Goal: Transaction & Acquisition: Purchase product/service

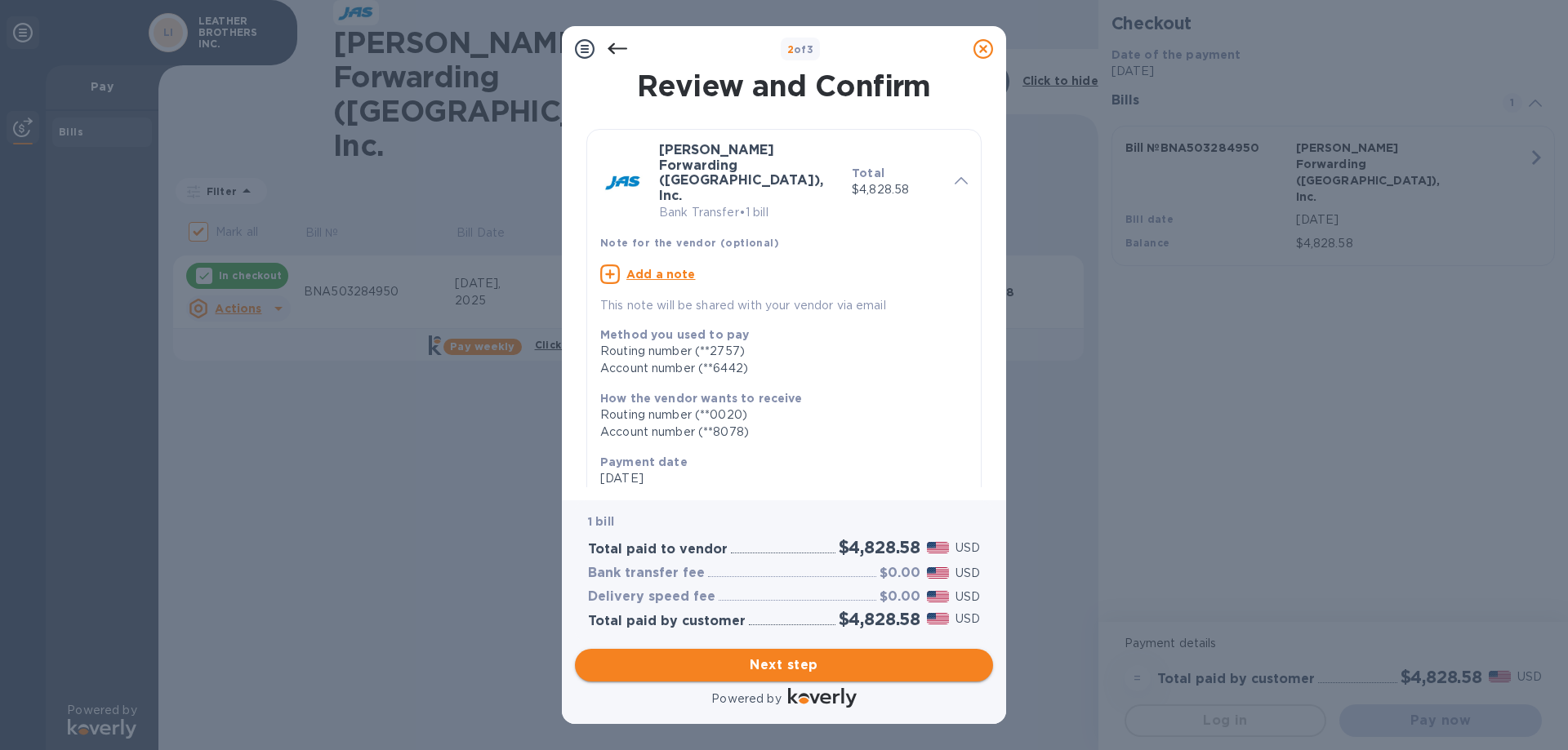
click at [804, 664] on span "Next step" at bounding box center [783, 665] width 392 height 20
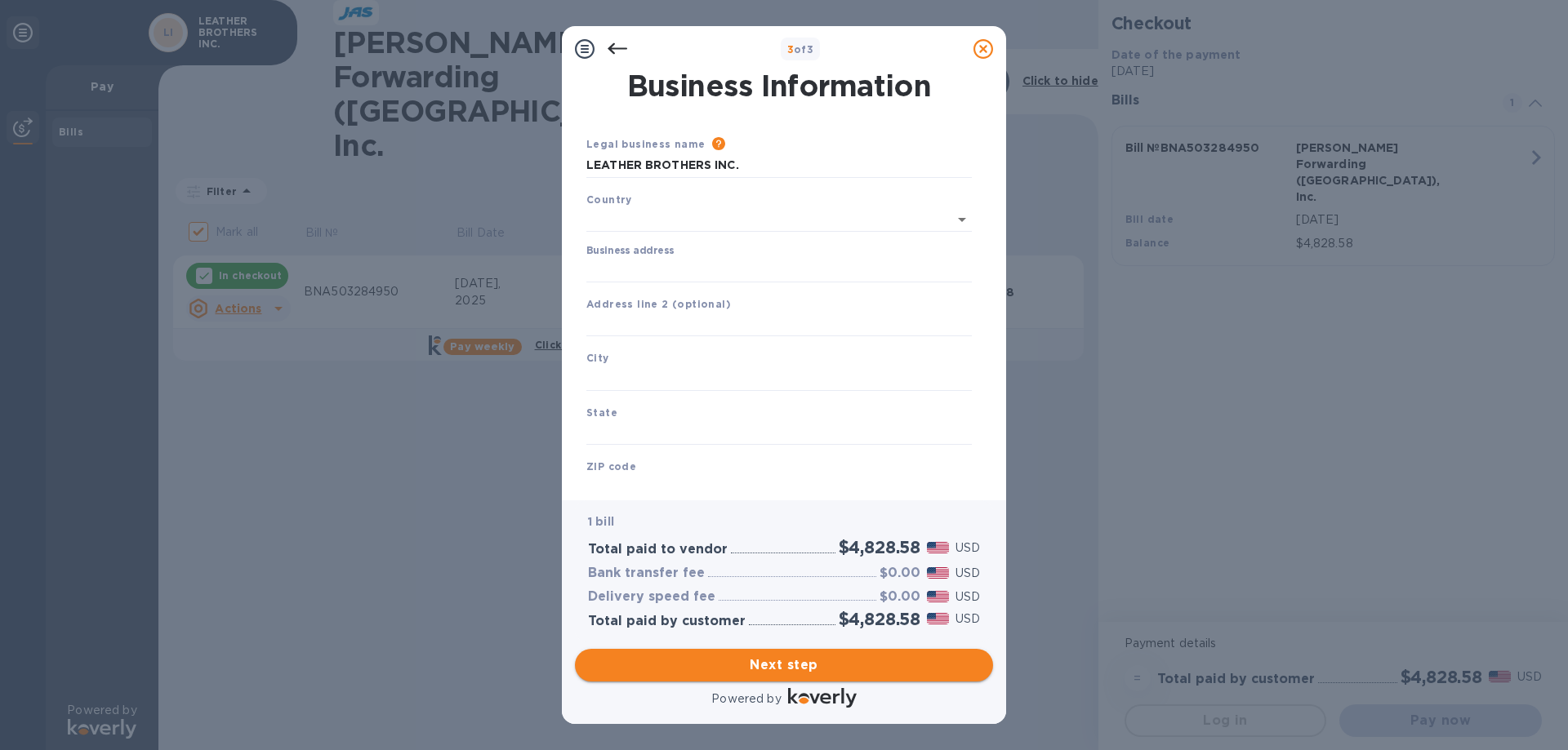
type input "United States"
click at [684, 259] on input "Business address" at bounding box center [779, 266] width 386 height 25
type input "1314 Nabholz Avenue"
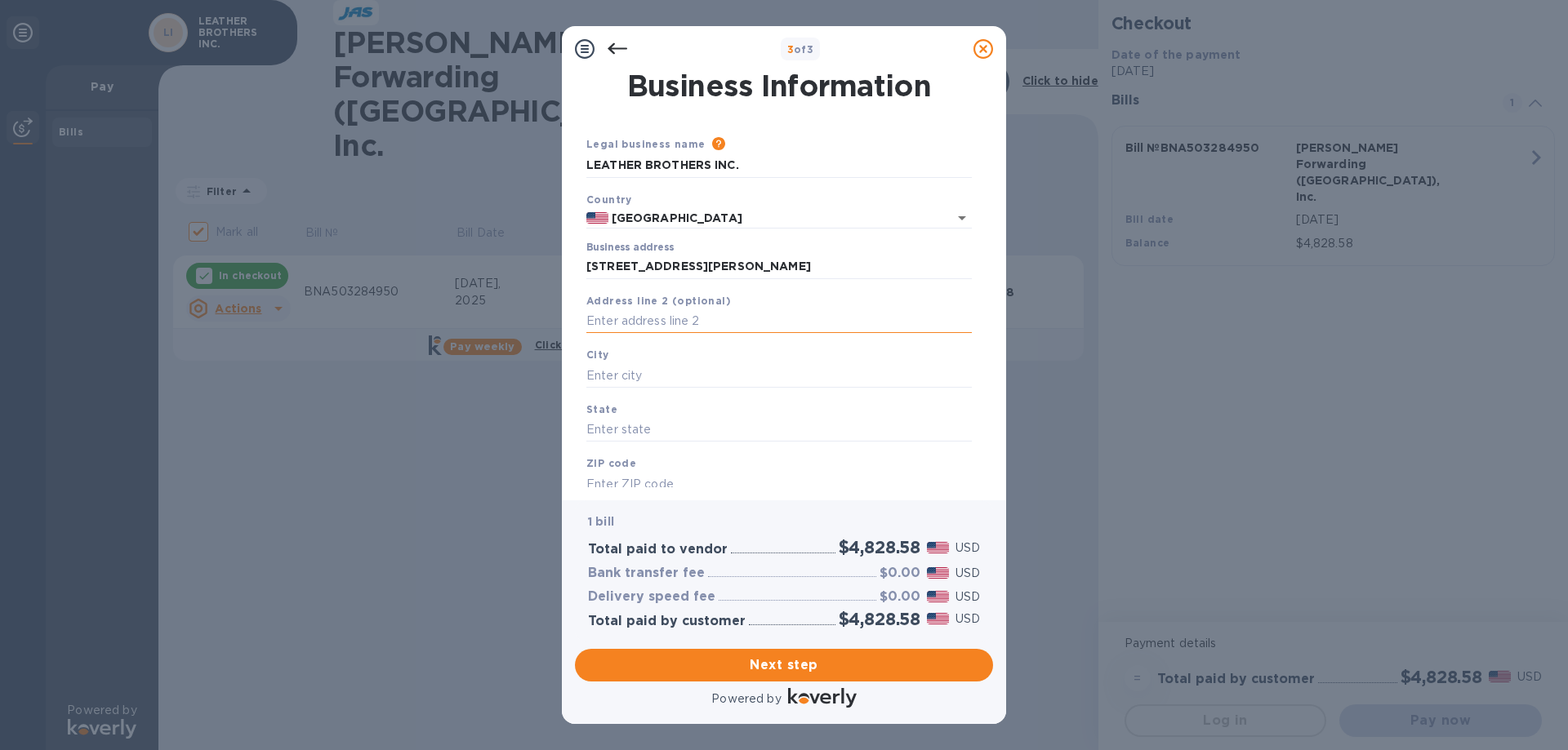
click at [688, 320] on input "text" at bounding box center [779, 321] width 386 height 25
click at [685, 369] on input "text" at bounding box center [779, 375] width 386 height 25
type input "CONWAY"
click at [680, 433] on input "text" at bounding box center [779, 430] width 386 height 25
type input "AR"
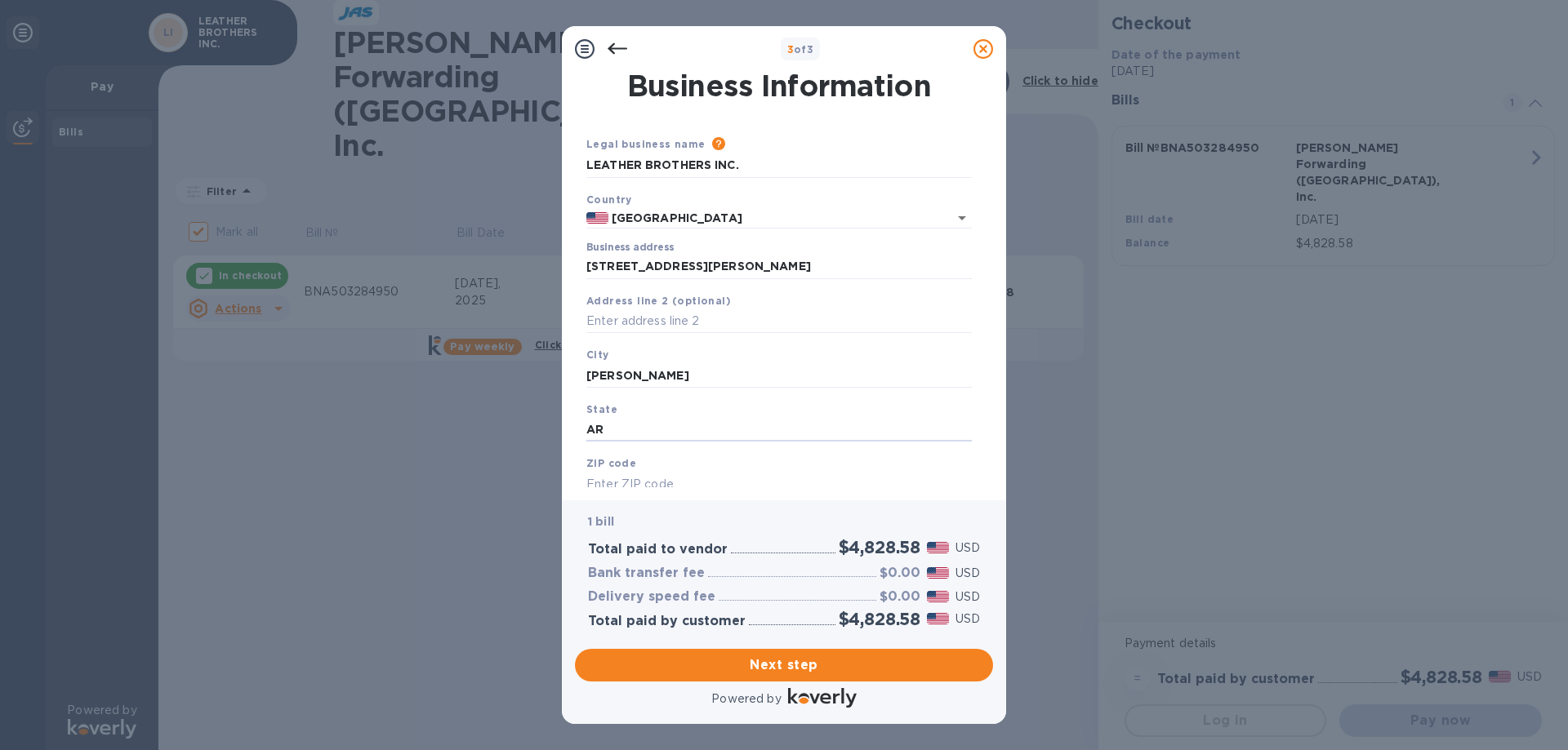
click at [649, 476] on input "text" at bounding box center [779, 484] width 386 height 25
type input "72034"
click at [786, 659] on span "Next step" at bounding box center [783, 665] width 392 height 20
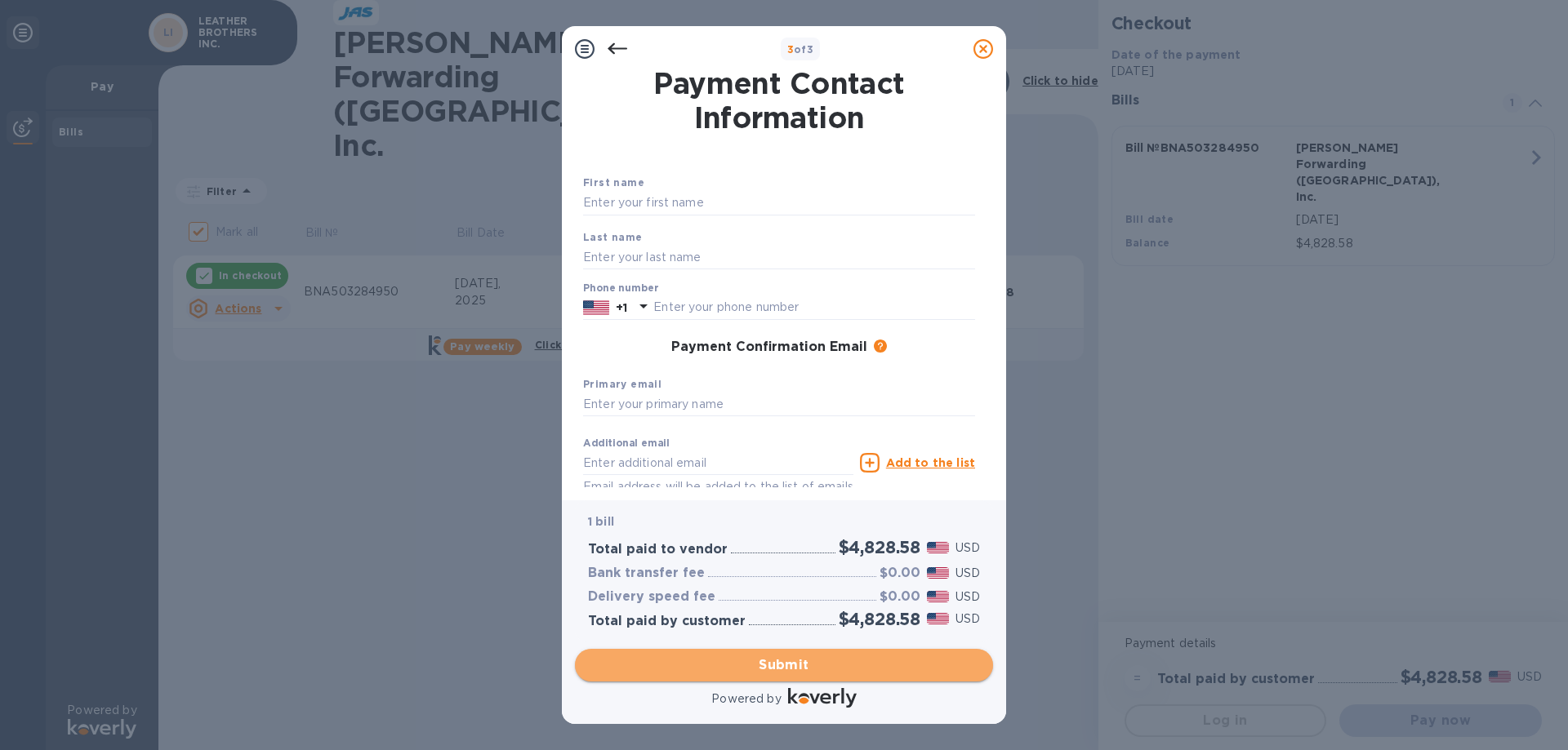
click at [818, 671] on span "Submit" at bounding box center [783, 665] width 392 height 20
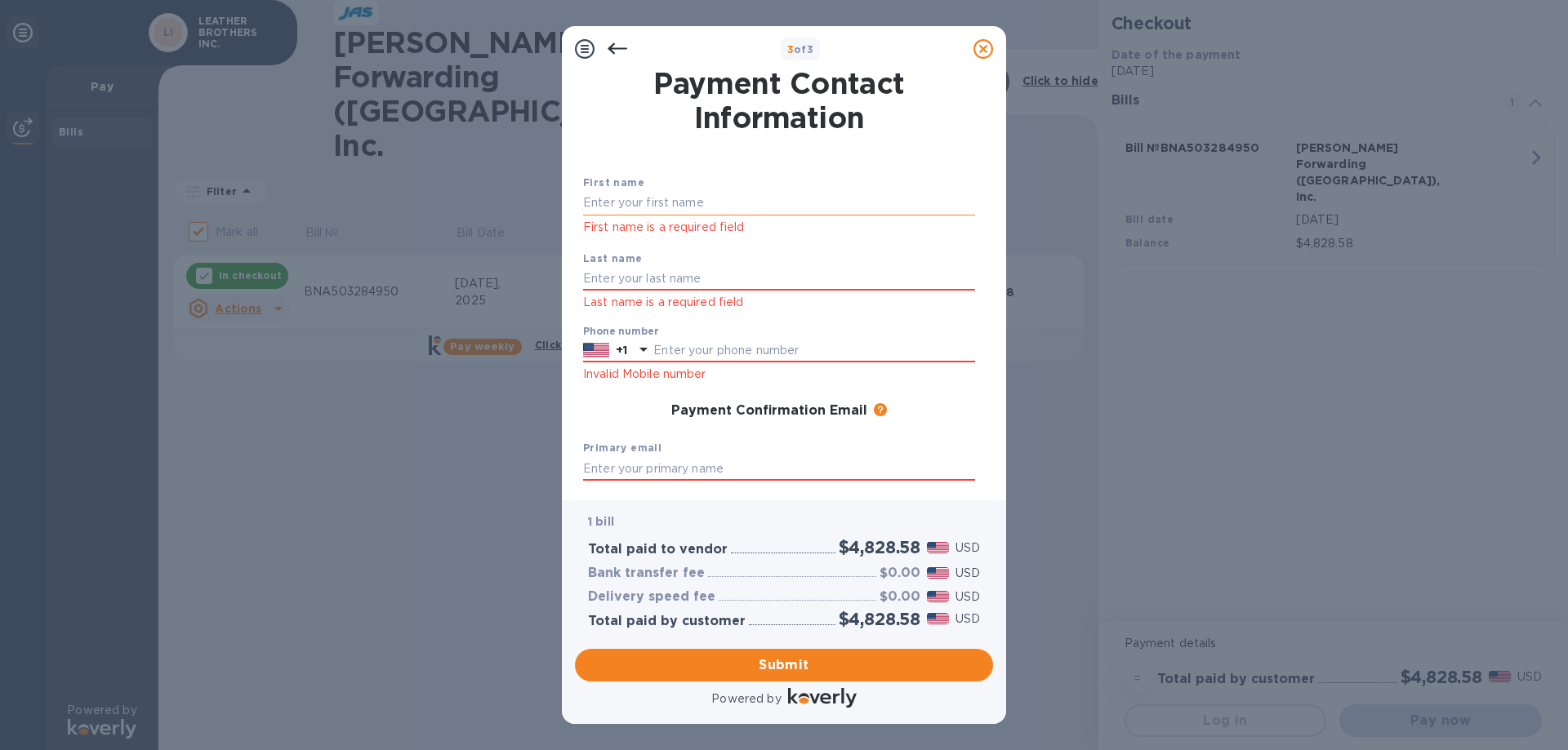
click at [611, 204] on input "text" at bounding box center [778, 203] width 392 height 25
type input "STEVE"
type input "SCHREKENHOFER"
type input "5013299471"
type input "regena@leatherbrothers.com"
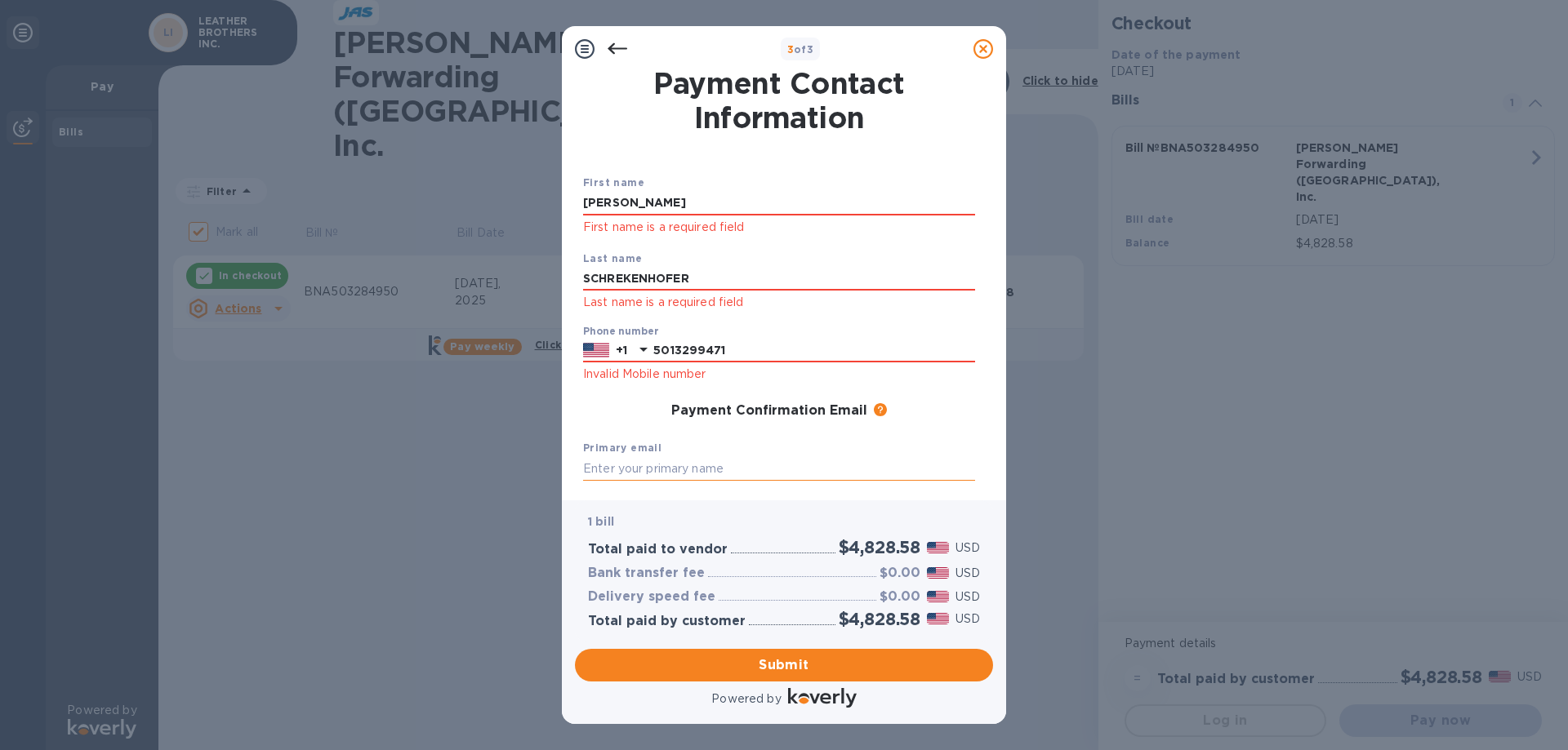
click at [656, 475] on input "text" at bounding box center [778, 468] width 392 height 25
type input "R"
type input "regena@leatherbrothers.com"
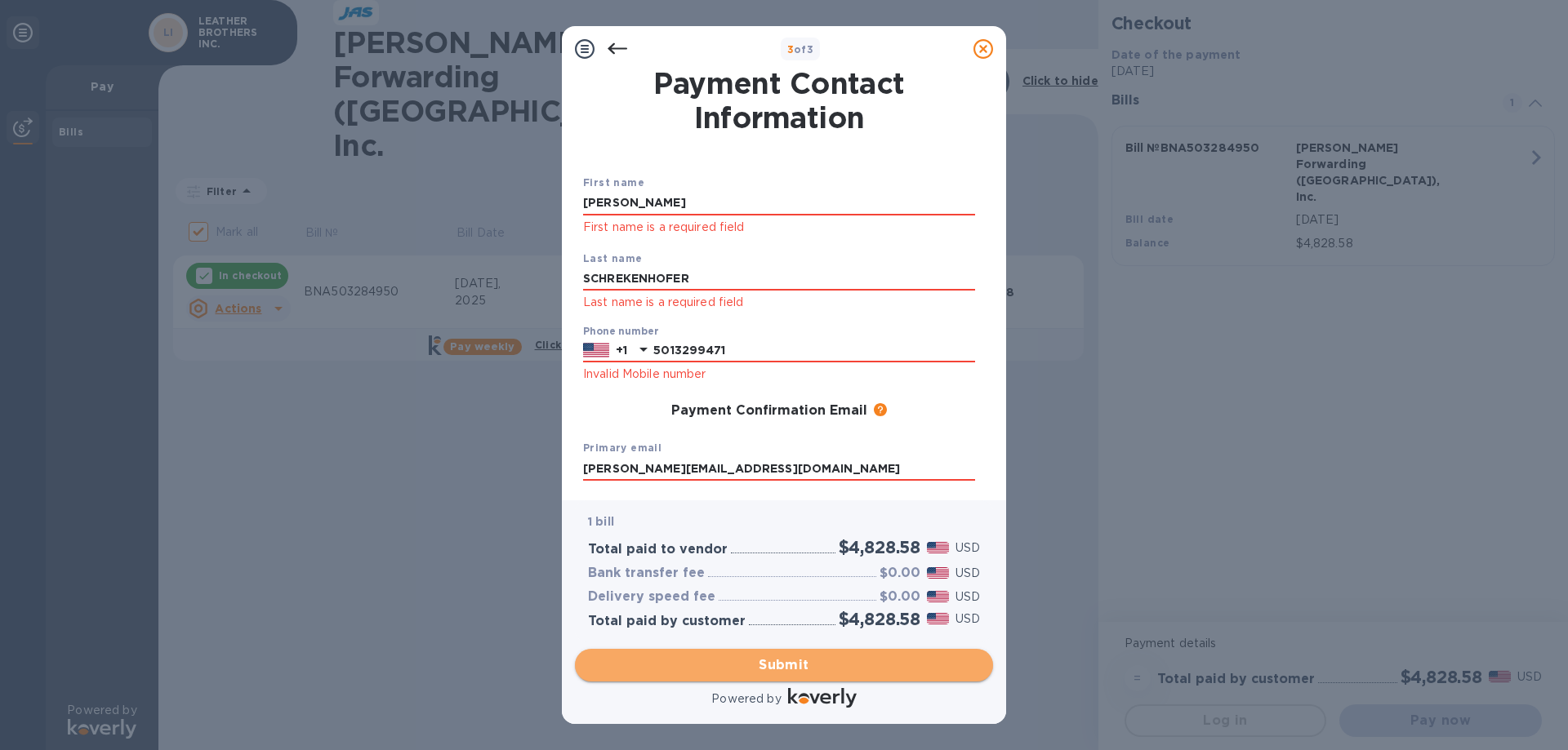
click at [793, 677] on button "Submit" at bounding box center [784, 664] width 418 height 33
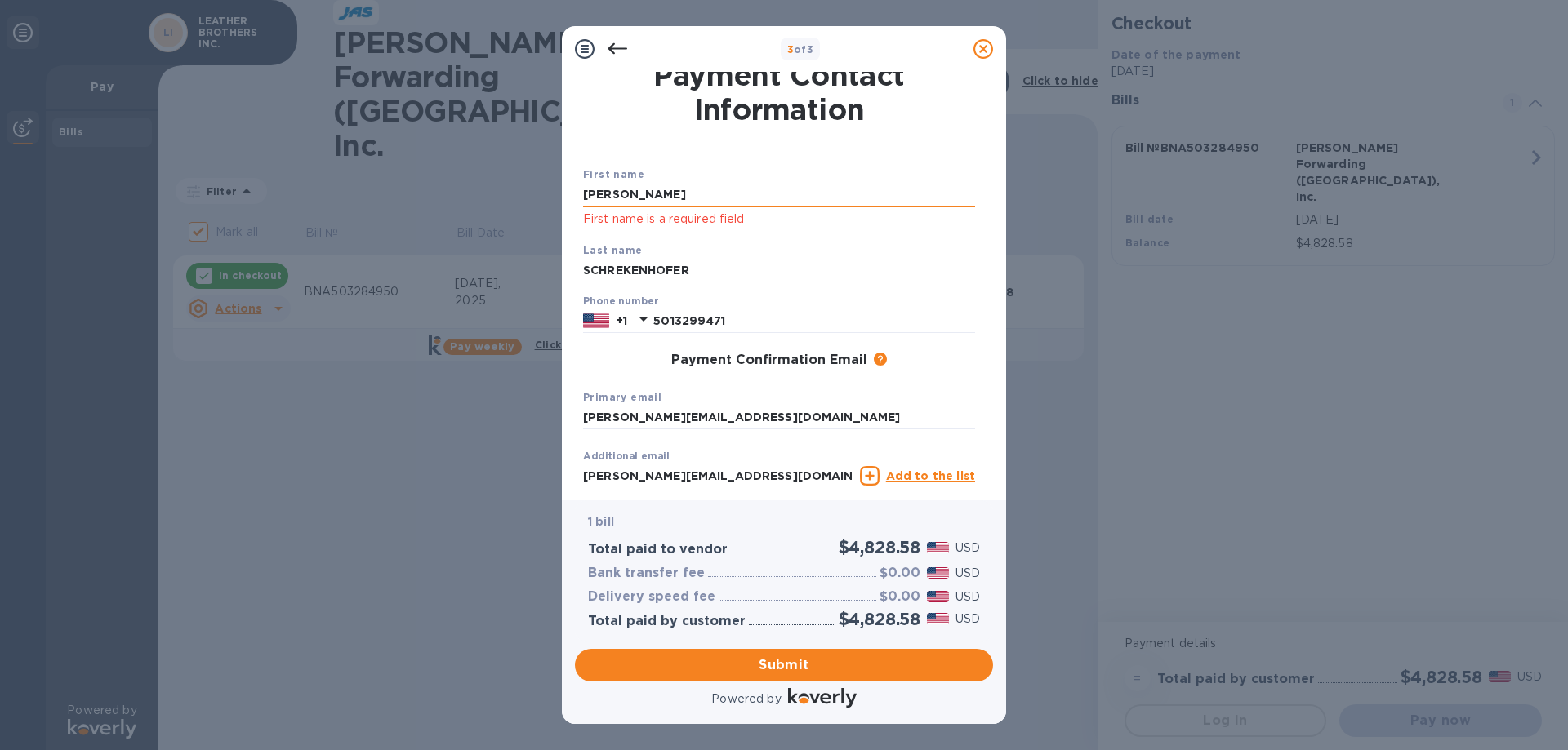
scroll to position [0, 0]
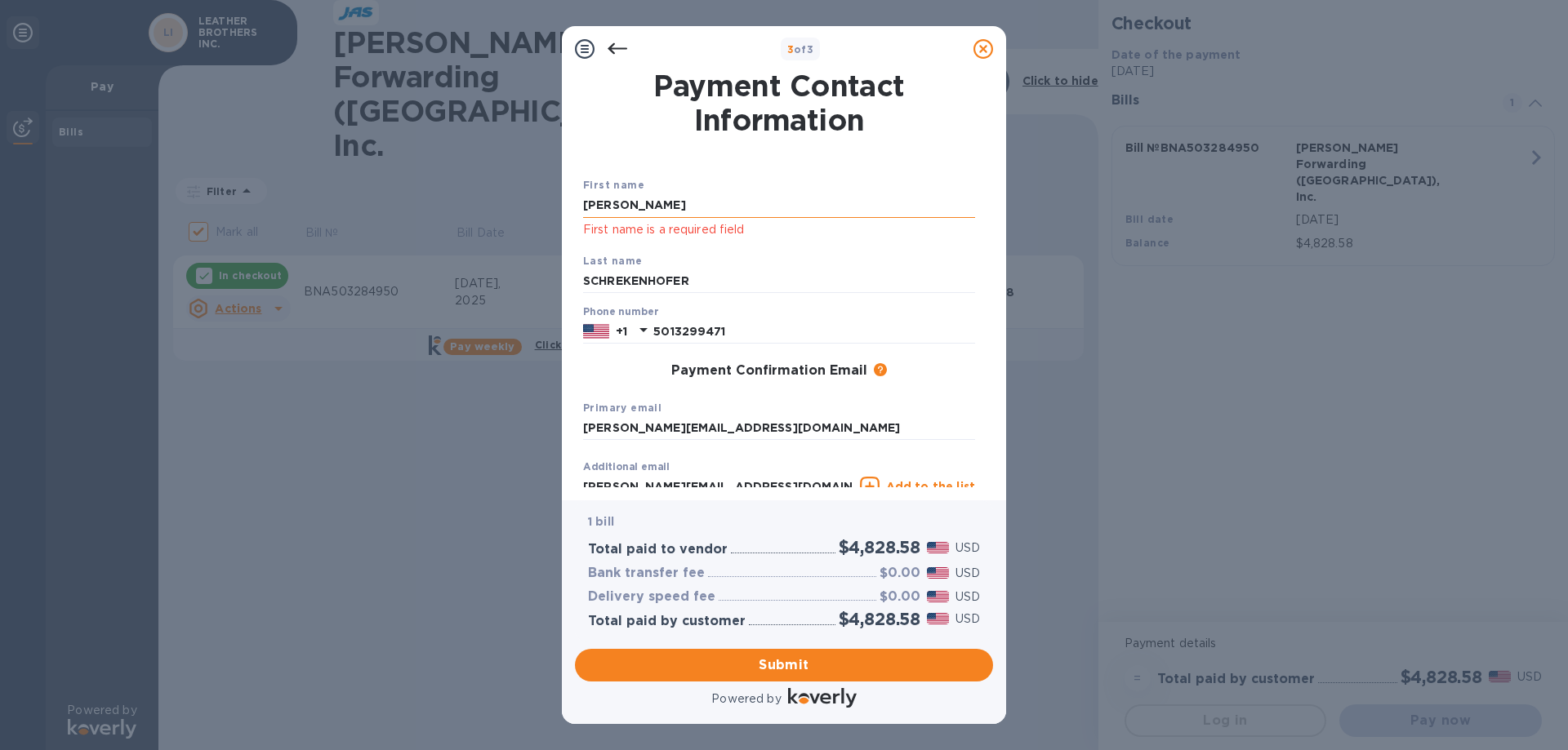
click at [656, 207] on input "STEVE" at bounding box center [778, 205] width 392 height 25
drag, startPoint x: 629, startPoint y: 205, endPoint x: 294, endPoint y: 211, distance: 335.1
click at [294, 211] on div "3 of 3 Payment Contact Information First name STEVE First name is a required fi…" at bounding box center [784, 375] width 1568 height 750
click at [671, 281] on input "SCHREKENHOFER" at bounding box center [778, 281] width 392 height 25
drag, startPoint x: 588, startPoint y: 206, endPoint x: 504, endPoint y: 205, distance: 84.0
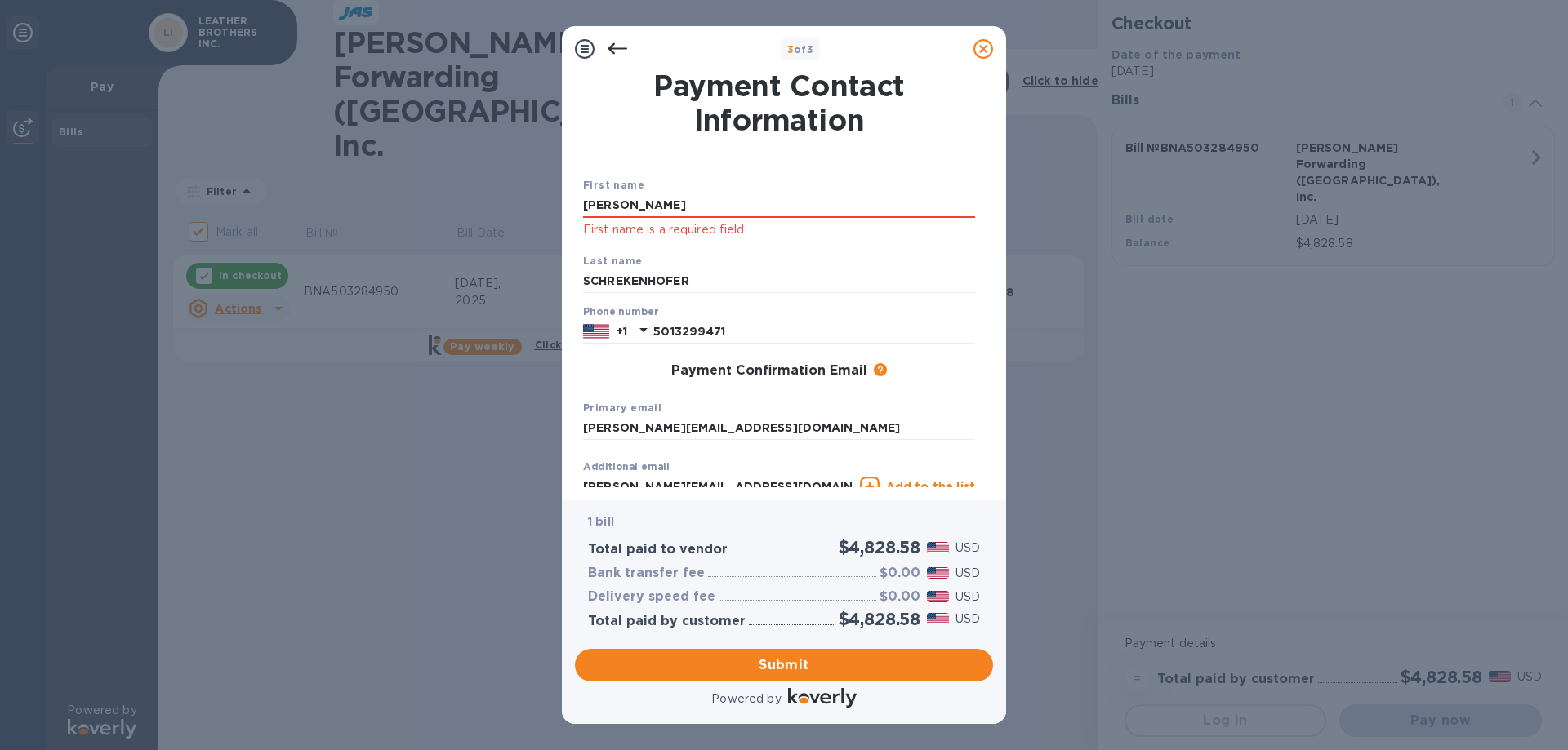
click at [504, 206] on div "3 of 3 Payment Contact Information First name sara First name is a required fie…" at bounding box center [784, 375] width 1568 height 750
click at [654, 208] on input "Sara" at bounding box center [778, 205] width 392 height 25
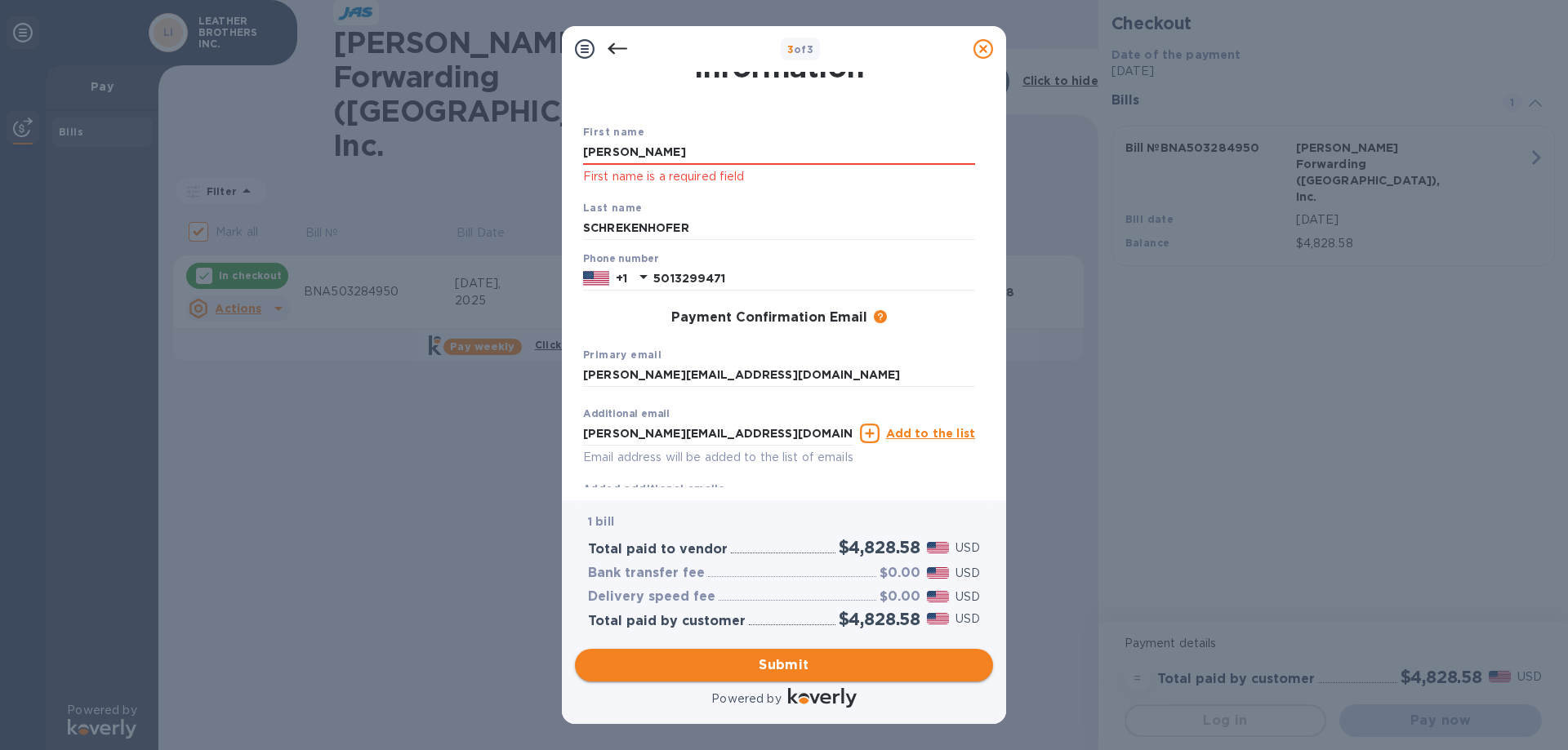
scroll to position [82, 0]
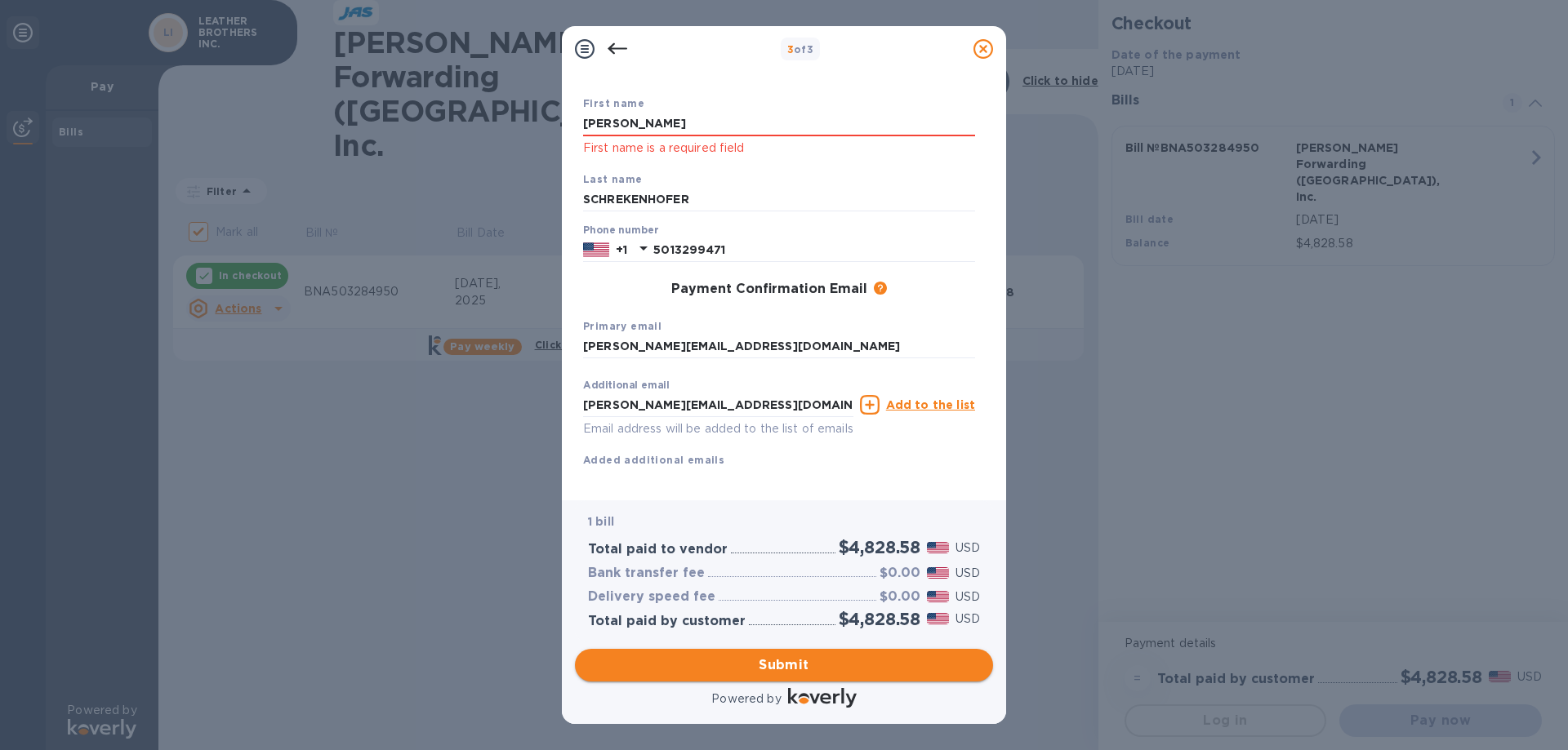
type input "Sara"
click at [800, 661] on span "Submit" at bounding box center [783, 665] width 392 height 20
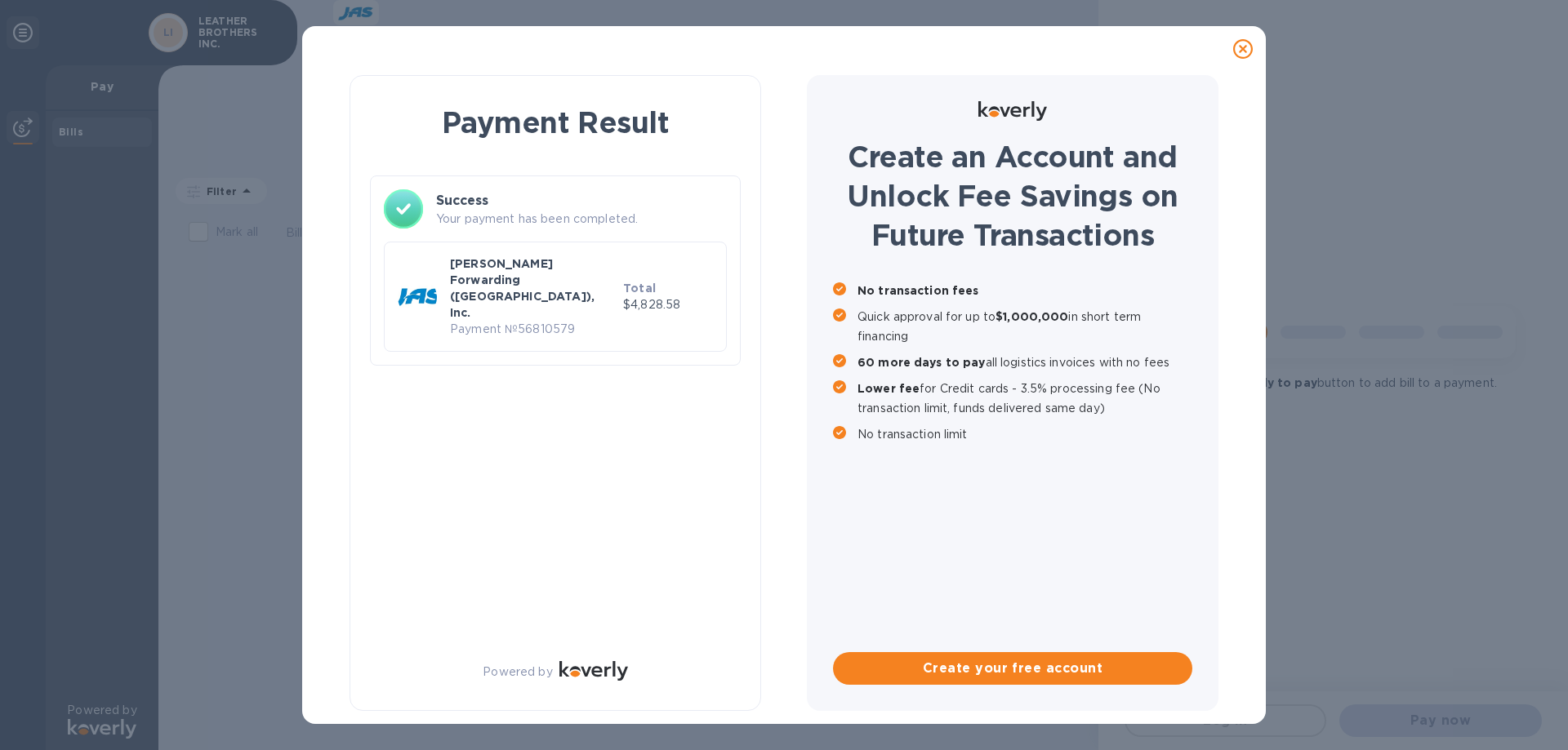
scroll to position [0, 0]
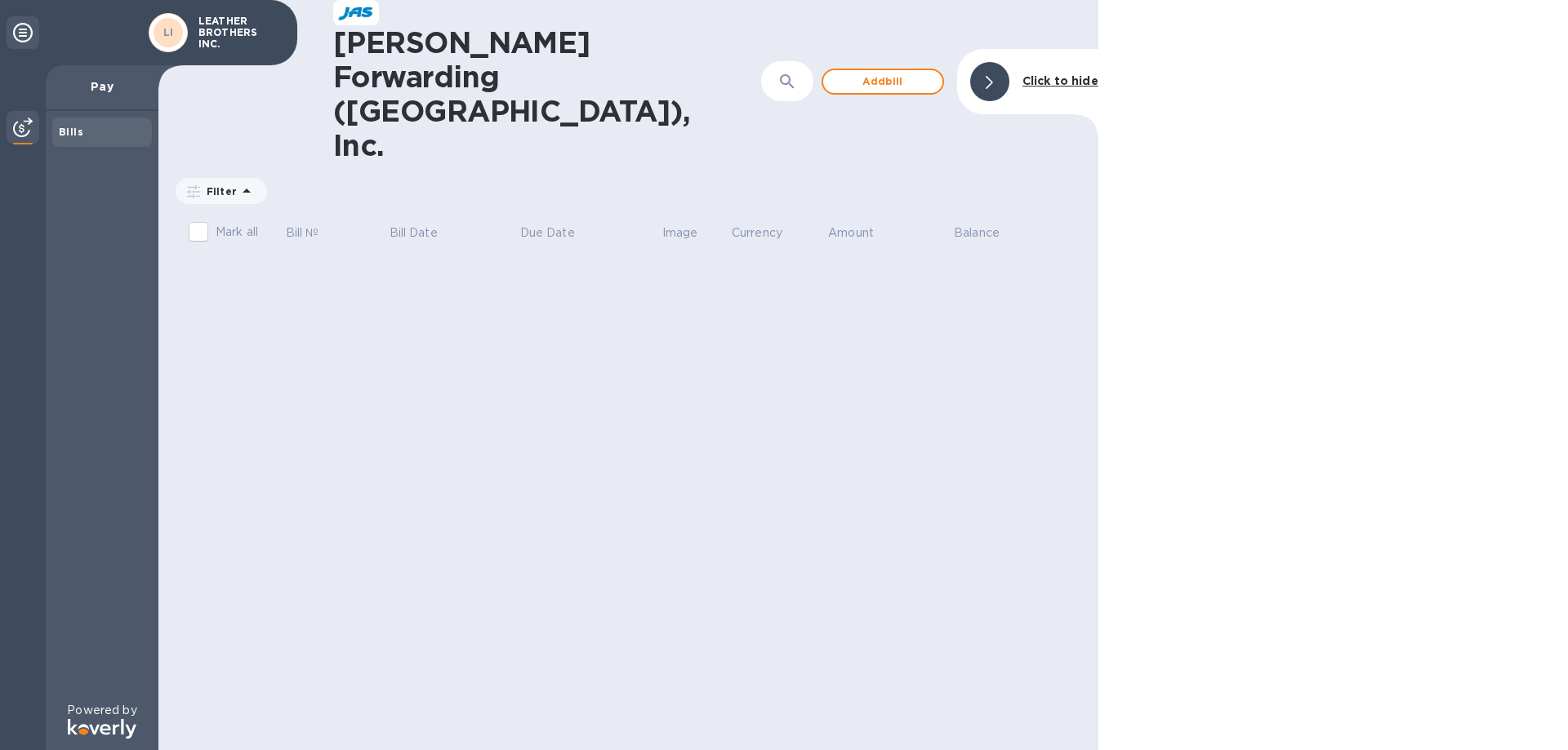
click at [103, 94] on p "Pay" at bounding box center [103, 86] width 87 height 17
click at [102, 88] on p "Pay" at bounding box center [103, 86] width 87 height 17
click at [199, 215] on input "Mark all" at bounding box center [198, 232] width 35 height 34
checkbox input "false"
click at [19, 33] on icon at bounding box center [23, 33] width 20 height 20
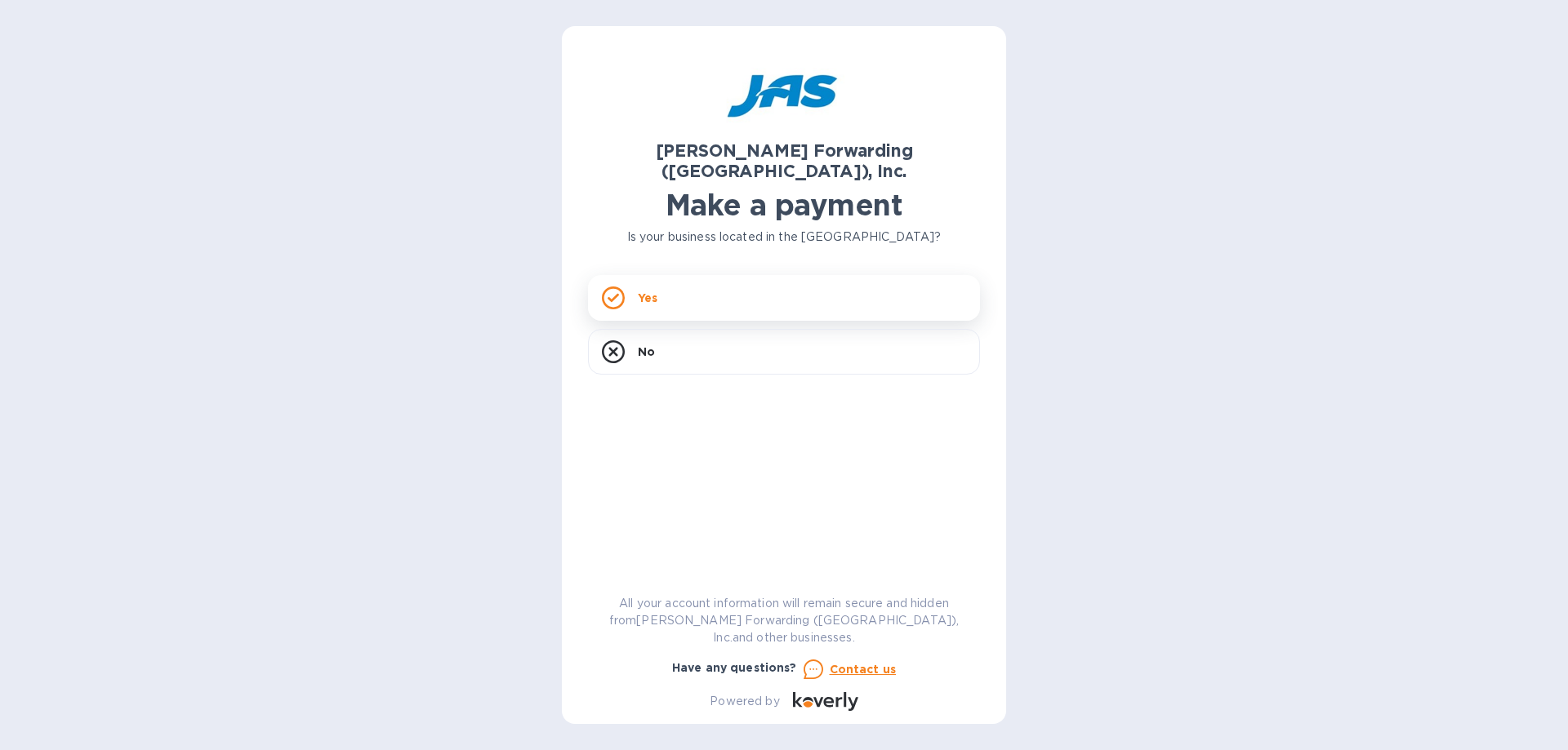
click at [644, 290] on p "Yes" at bounding box center [648, 298] width 20 height 17
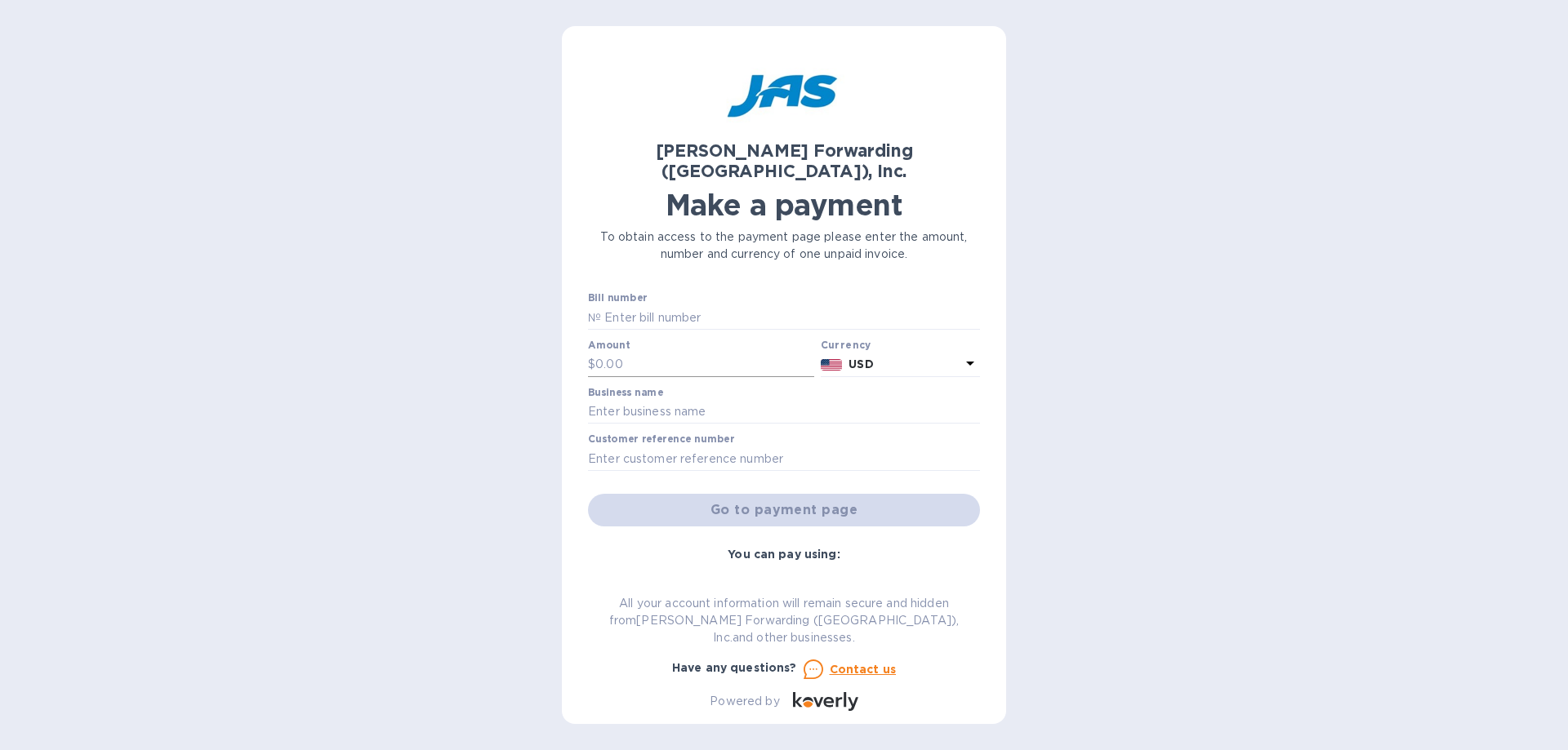
click at [630, 353] on input "text" at bounding box center [705, 365] width 219 height 25
click at [639, 306] on input "text" at bounding box center [790, 317] width 379 height 25
click at [644, 306] on input "text" at bounding box center [790, 317] width 379 height 25
type input "BNA503297417"
click at [638, 353] on input "text" at bounding box center [705, 365] width 219 height 25
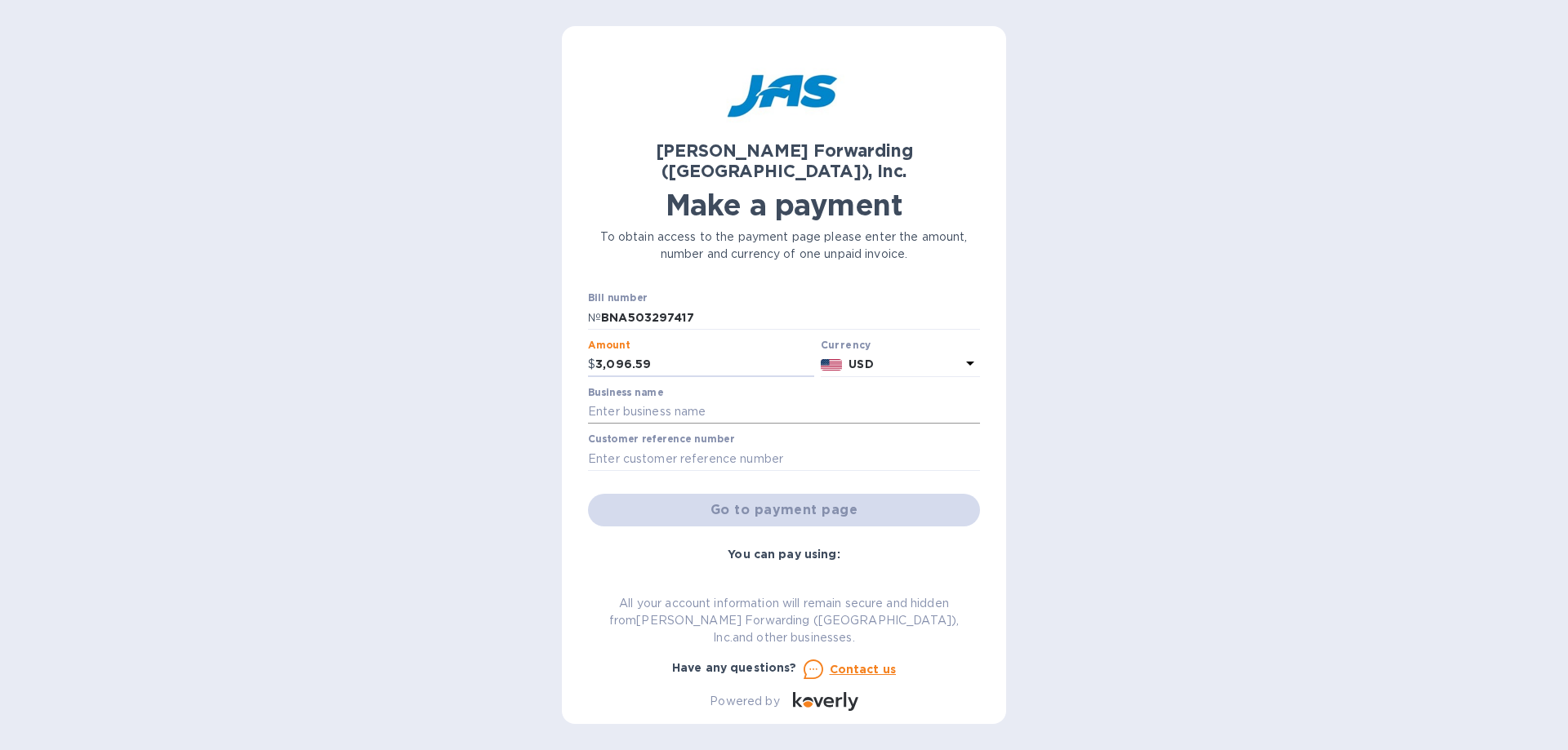
type input "3,096.59"
click at [657, 400] on input "text" at bounding box center [783, 412] width 392 height 25
type input "LEATHER BROTHERS INC."
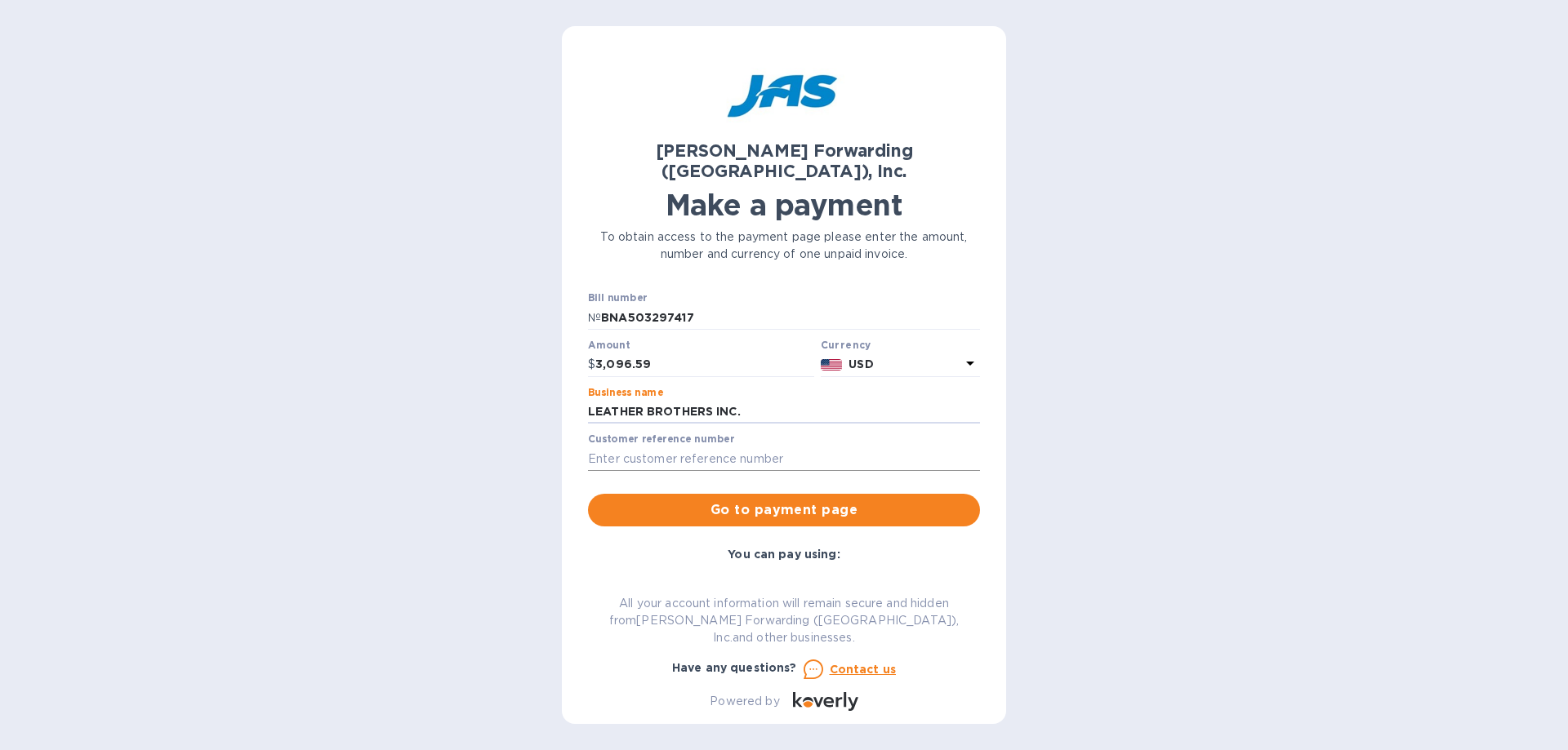
click at [693, 446] on input "text" at bounding box center [783, 458] width 392 height 25
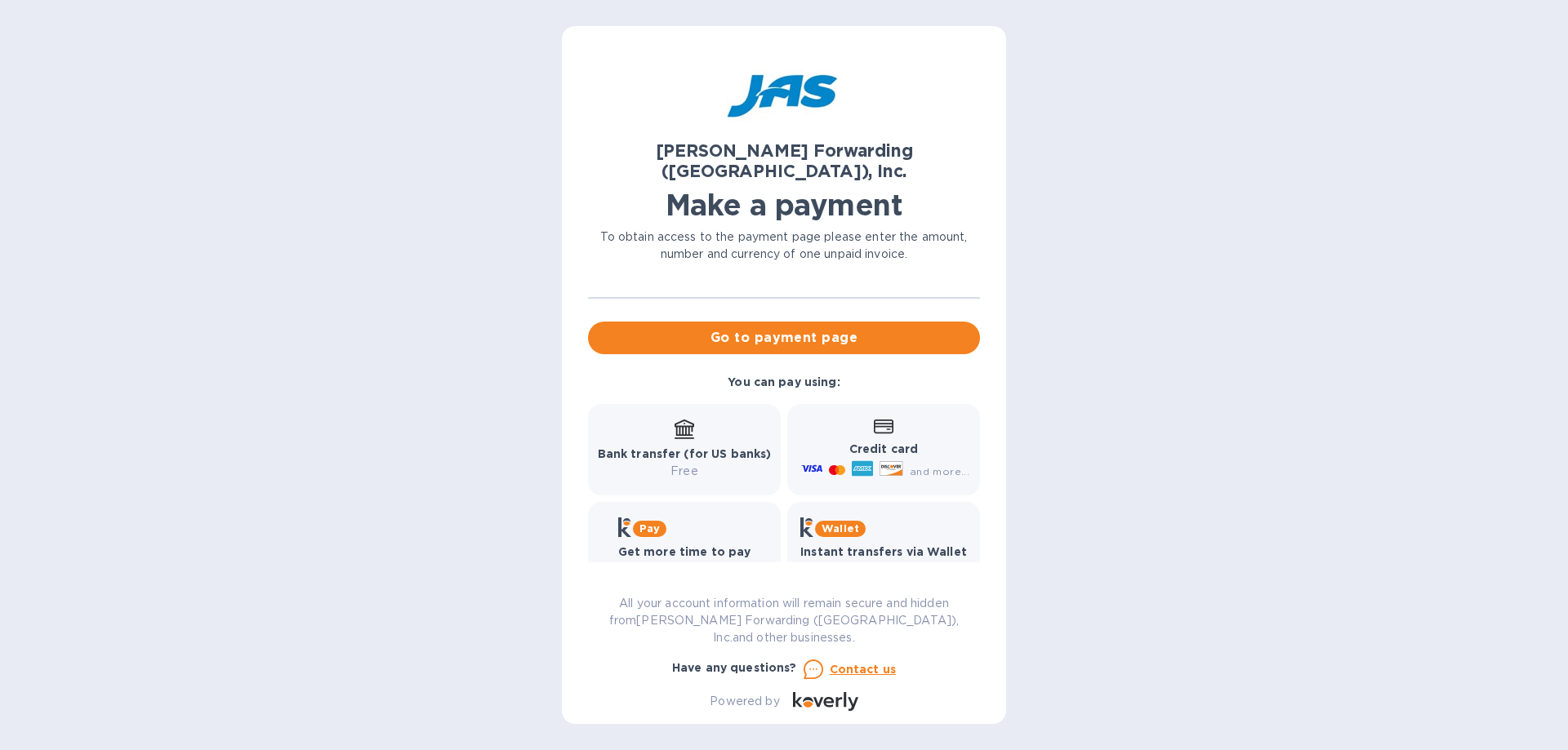
scroll to position [175, 0]
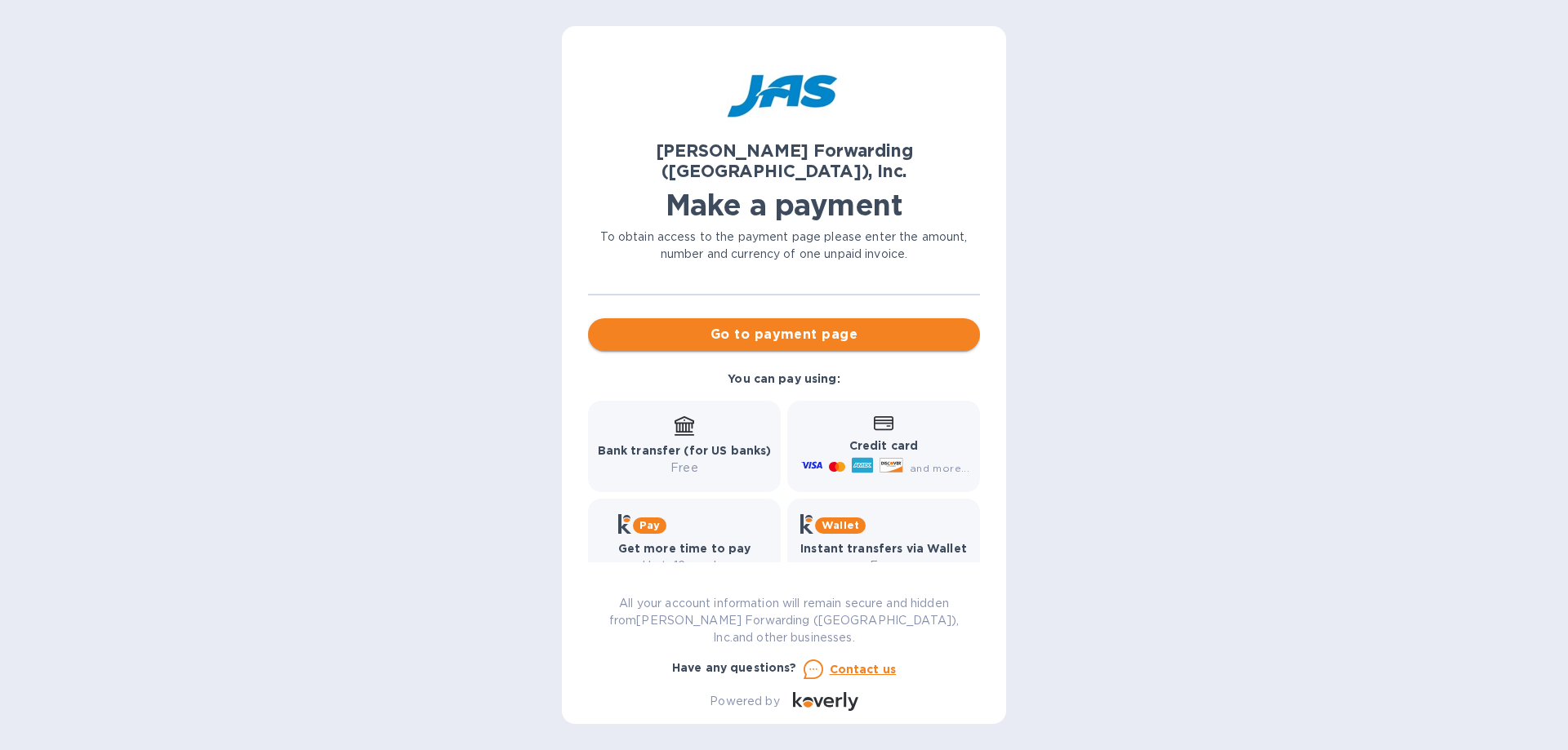
type input "BNA503297417"
click at [836, 325] on span "Go to payment page" at bounding box center [783, 335] width 366 height 20
